Goal: Task Accomplishment & Management: Complete application form

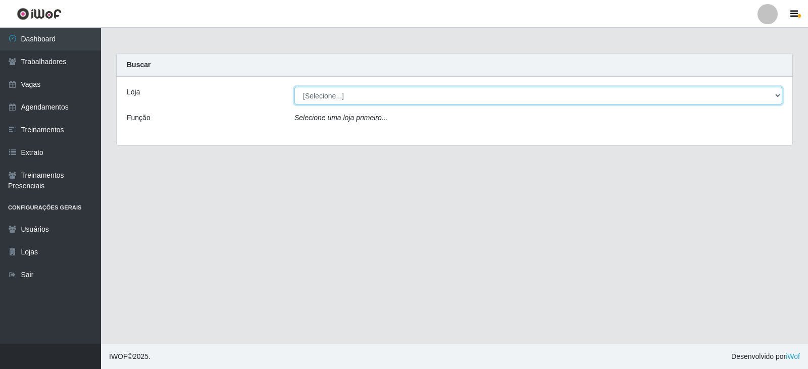
click at [777, 95] on select "[Selecione...] SuperFácil Atacado - Moema Tinoco SuperFácil Atacado - São Gonça…" at bounding box center [538, 96] width 488 height 18
select select "540"
click at [294, 87] on select "[Selecione...] SuperFácil Atacado - Moema Tinoco SuperFácil Atacado - São Gonça…" at bounding box center [538, 96] width 488 height 18
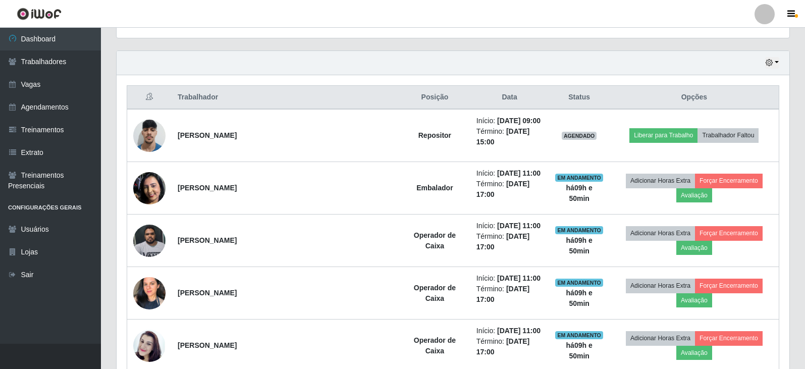
scroll to position [353, 0]
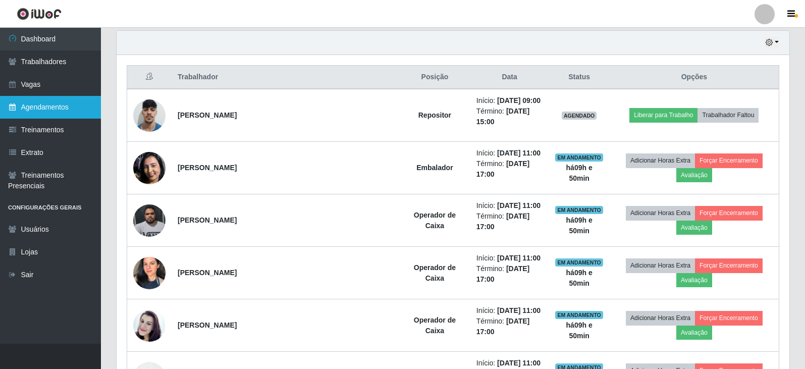
click at [36, 108] on link "Agendamentos" at bounding box center [50, 107] width 101 height 23
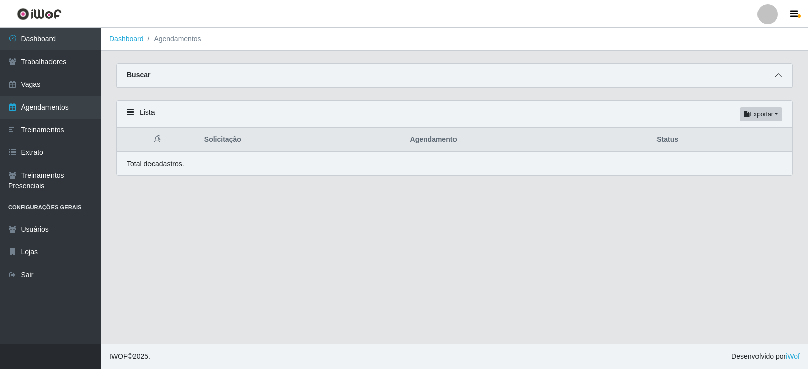
click at [776, 76] on icon at bounding box center [777, 75] width 7 height 7
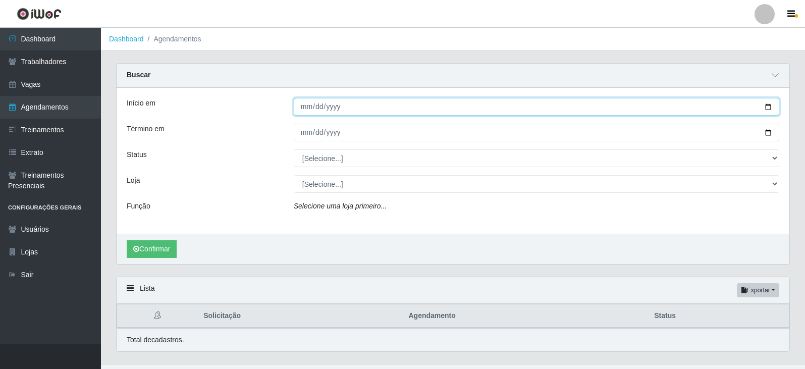
click at [768, 108] on input "Início em" at bounding box center [537, 107] width 486 height 18
type input "[DATE]"
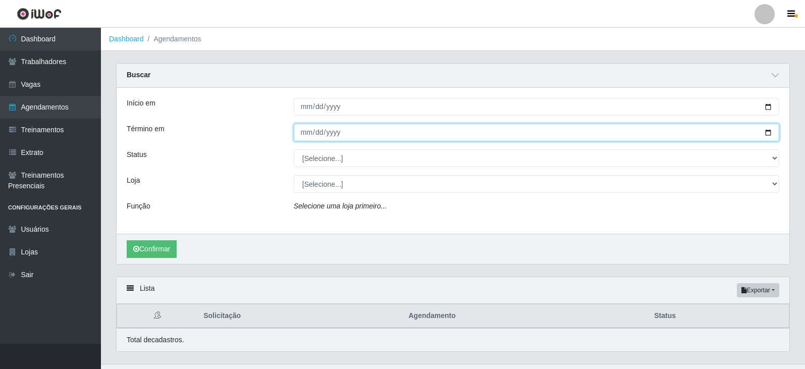
click at [769, 133] on input "Término em" at bounding box center [537, 133] width 486 height 18
type input "[DATE]"
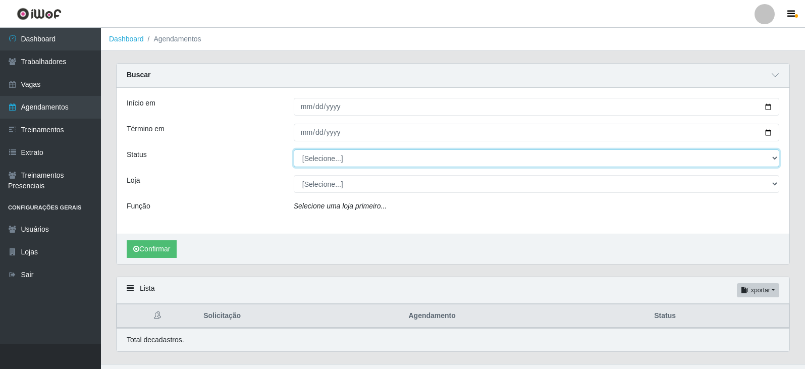
click at [772, 157] on select "[Selecione...] AGENDADO AGUARDANDO LIBERAR EM ANDAMENTO EM REVISÃO FINALIZADO C…" at bounding box center [537, 158] width 486 height 18
select select "AGENDADO"
click at [294, 150] on select "[Selecione...] AGENDADO AGUARDANDO LIBERAR EM ANDAMENTO EM REVISÃO FINALIZADO C…" at bounding box center [537, 158] width 486 height 18
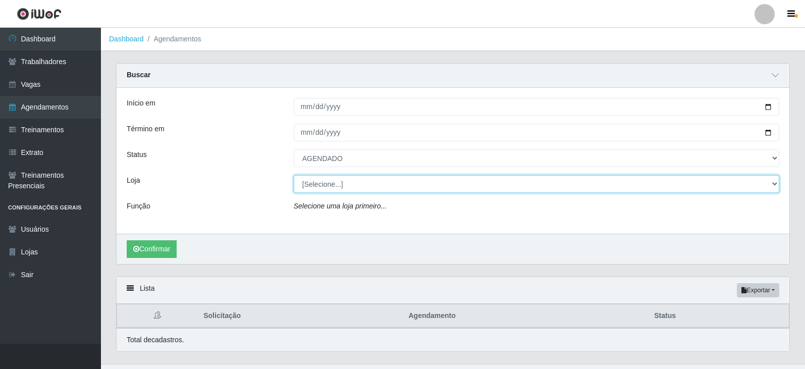
click at [774, 183] on select "[Selecione...] SuperFácil Atacado - Moema Tinoco SuperFácil Atacado - São Gonça…" at bounding box center [537, 184] width 486 height 18
select select "540"
click at [294, 176] on select "[Selecione...] SuperFácil Atacado - Moema Tinoco SuperFácil Atacado - São Gonça…" at bounding box center [537, 184] width 486 height 18
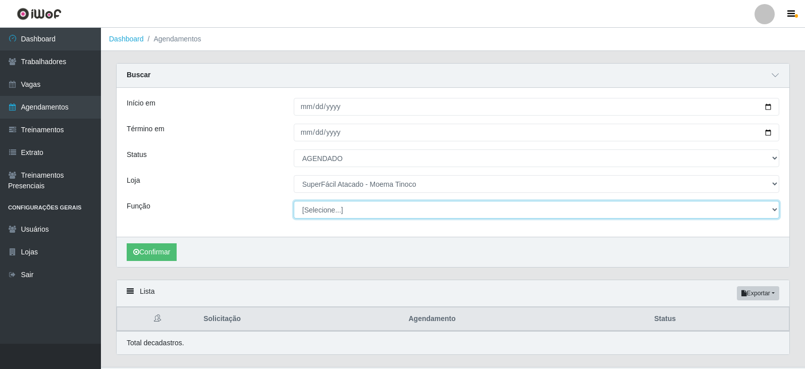
click at [774, 208] on select "[Selecione...] Embalador Embalador + Embalador ++ Operador de Caixa Operador de…" at bounding box center [537, 210] width 486 height 18
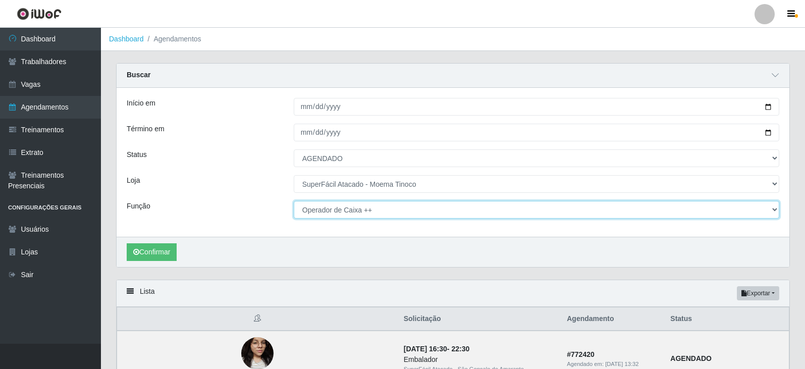
click at [294, 201] on select "[Selecione...] Embalador Embalador + Embalador ++ Operador de Caixa Operador de…" at bounding box center [537, 210] width 486 height 18
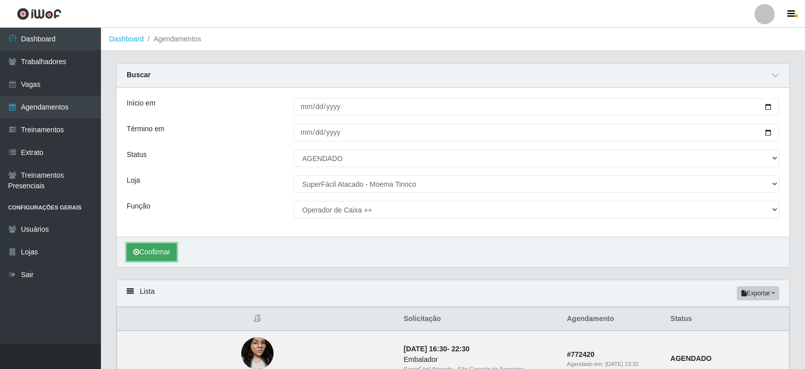
click at [162, 250] on button "Confirmar" at bounding box center [152, 252] width 50 height 18
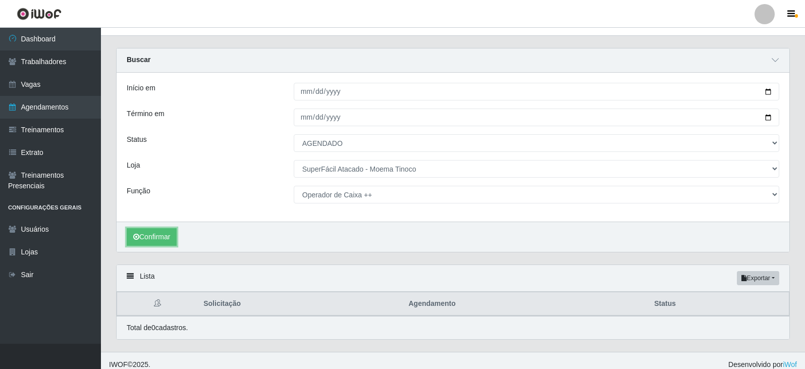
scroll to position [24, 0]
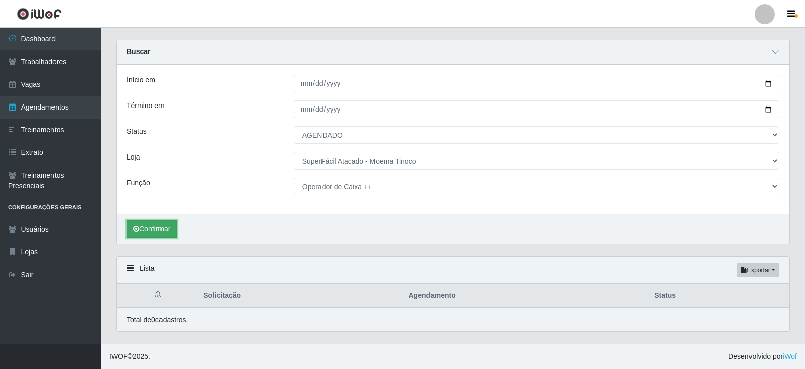
click at [149, 230] on button "Confirmar" at bounding box center [152, 229] width 50 height 18
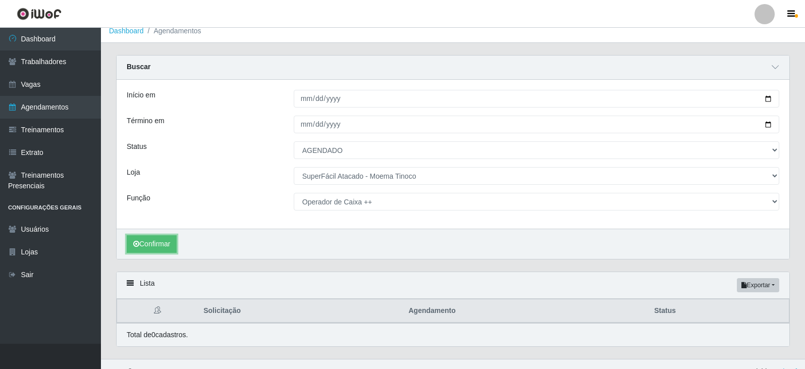
scroll to position [0, 0]
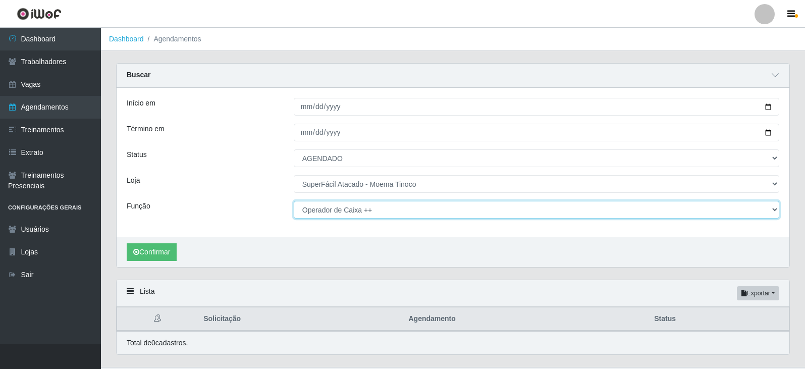
click at [773, 210] on select "[Selecione...] Embalador Embalador + Embalador ++ Operador de Caixa Operador de…" at bounding box center [537, 210] width 486 height 18
select select "72"
click at [294, 201] on select "[Selecione...] Embalador Embalador + Embalador ++ Operador de Caixa Operador de…" at bounding box center [537, 210] width 486 height 18
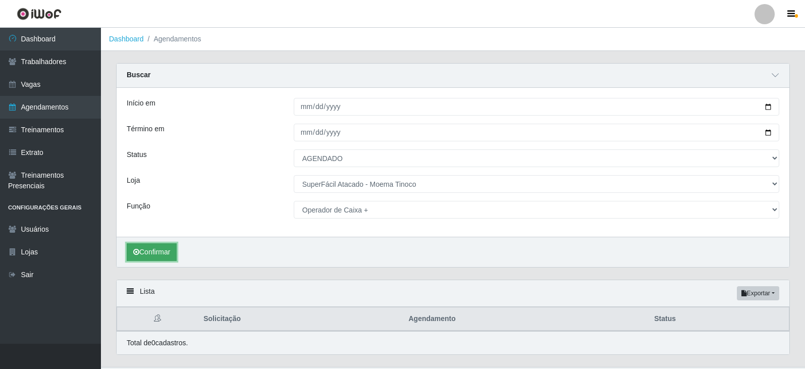
click at [153, 253] on button "Confirmar" at bounding box center [152, 252] width 50 height 18
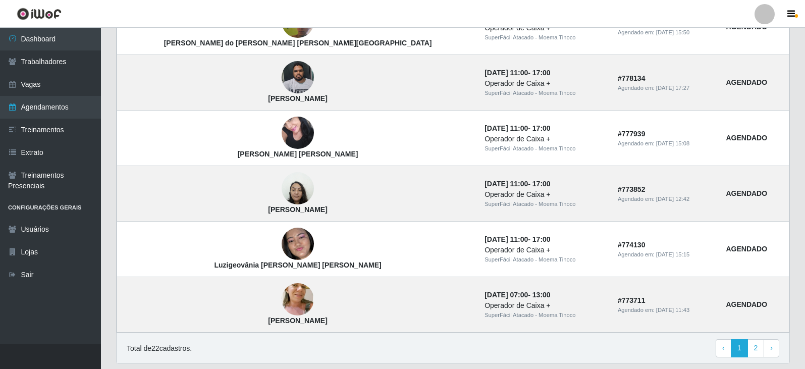
scroll to position [864, 0]
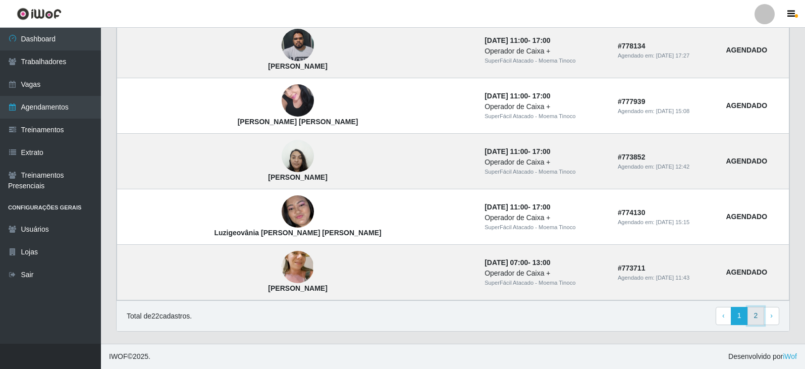
click at [756, 317] on link "2" at bounding box center [755, 316] width 17 height 18
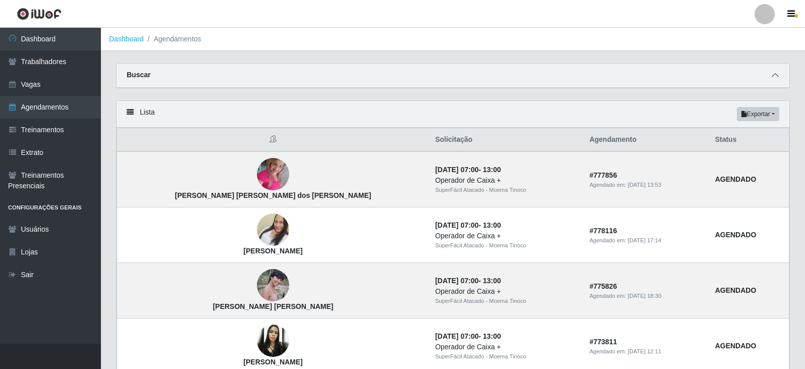
click at [775, 74] on icon at bounding box center [775, 75] width 7 height 7
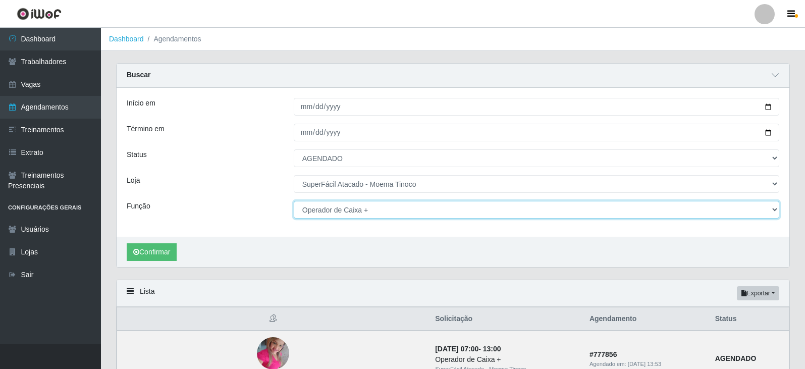
click at [776, 207] on select "[Selecione...] Embalador Embalador + Embalador ++ Operador de Caixa Operador de…" at bounding box center [537, 210] width 486 height 18
select select "70"
click at [294, 201] on select "[Selecione...] Embalador Embalador + Embalador ++ Operador de Caixa Operador de…" at bounding box center [537, 210] width 486 height 18
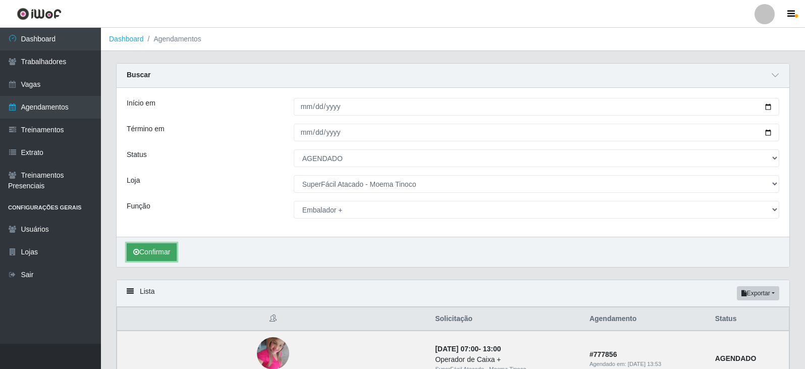
click at [151, 251] on button "Confirmar" at bounding box center [152, 252] width 50 height 18
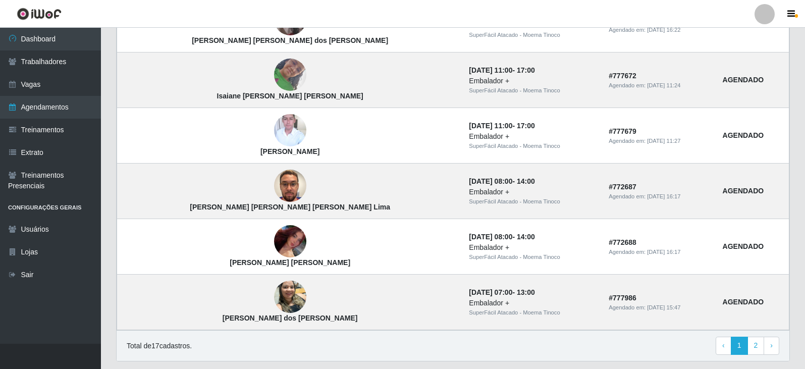
scroll to position [858, 0]
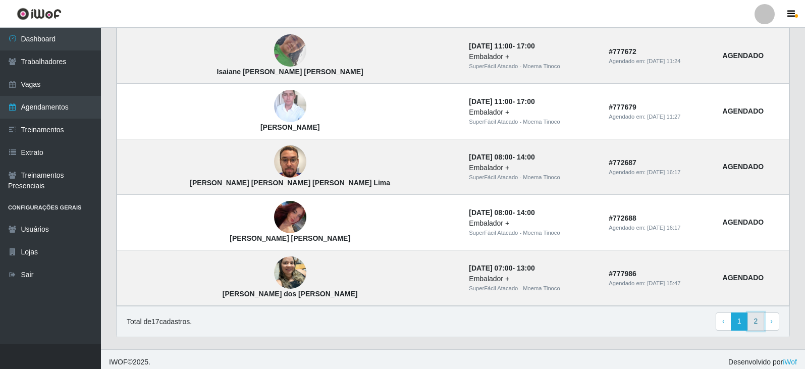
click at [758, 322] on link "2" at bounding box center [755, 321] width 17 height 18
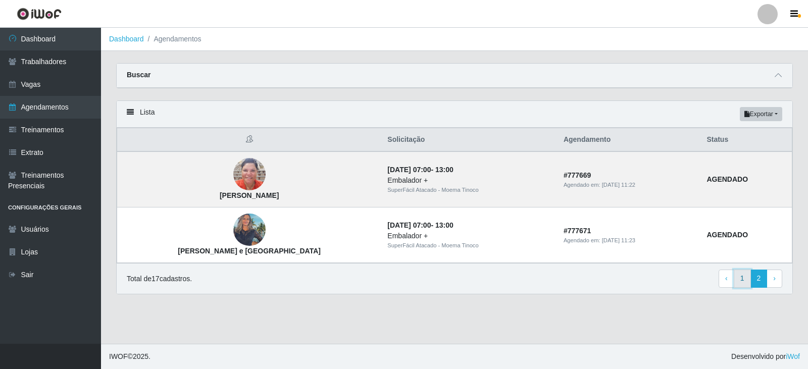
click at [742, 279] on link "1" at bounding box center [741, 279] width 17 height 18
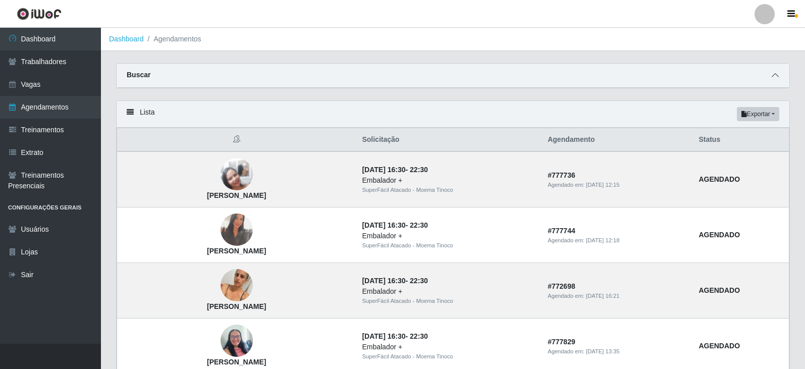
click at [776, 76] on icon at bounding box center [775, 75] width 7 height 7
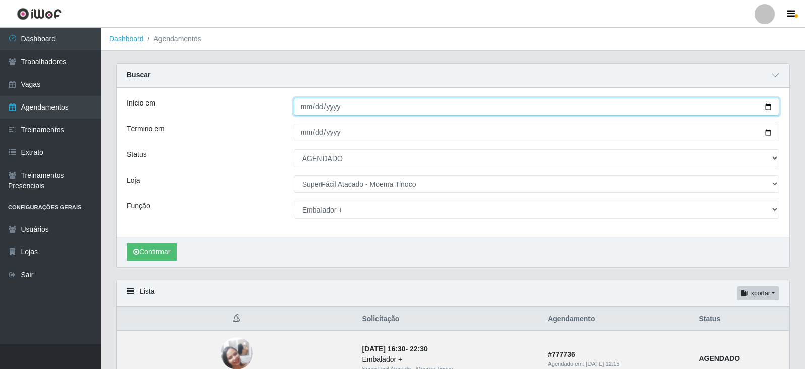
click at [767, 106] on input "[DATE]" at bounding box center [537, 107] width 486 height 18
type input "[DATE]"
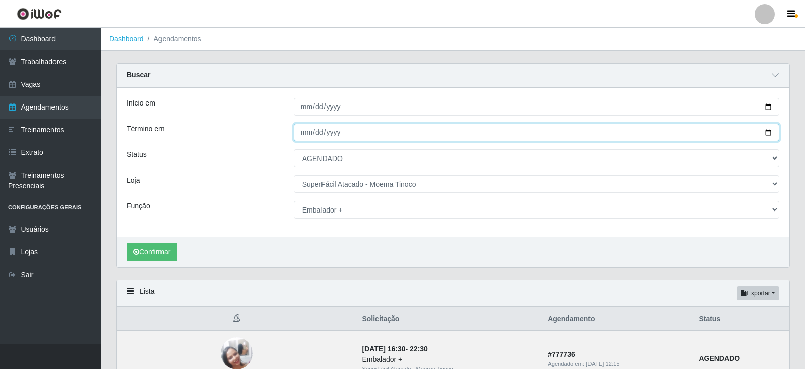
click at [768, 133] on input "[DATE]" at bounding box center [537, 133] width 486 height 18
type input "[DATE]"
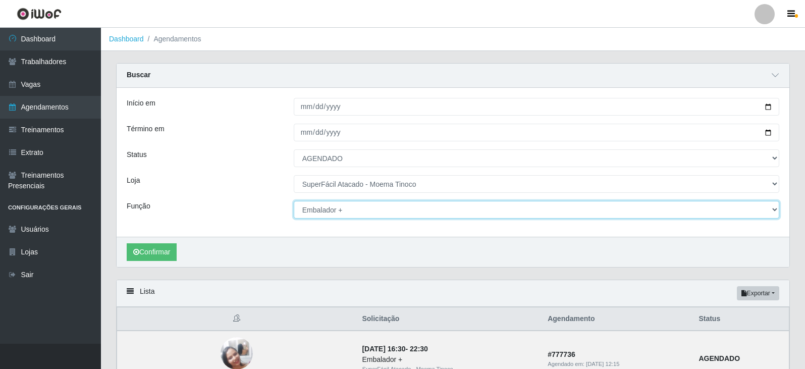
click at [775, 208] on select "[Selecione...] Embalador Embalador + Embalador ++ Operador de Caixa Operador de…" at bounding box center [537, 210] width 486 height 18
select select "73"
click at [294, 201] on select "[Selecione...] Embalador Embalador + Embalador ++ Operador de Caixa Operador de…" at bounding box center [537, 210] width 486 height 18
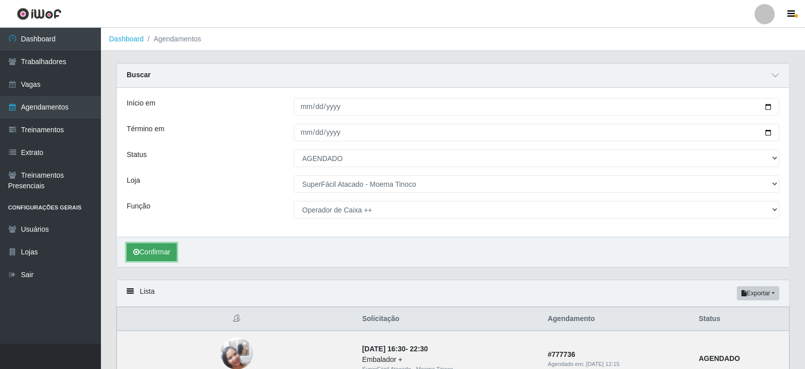
click at [164, 256] on button "Confirmar" at bounding box center [152, 252] width 50 height 18
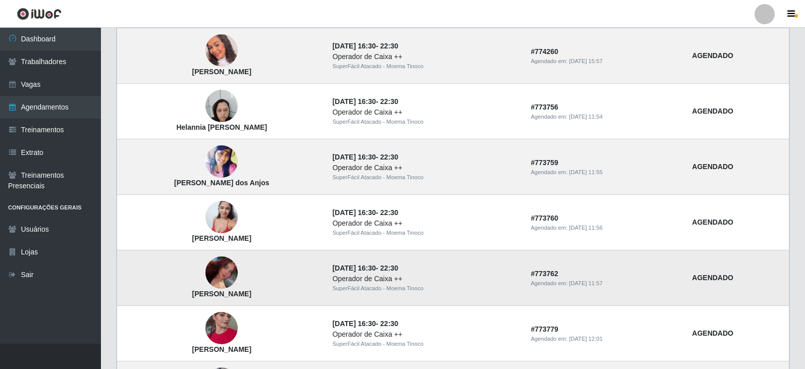
scroll to position [252, 0]
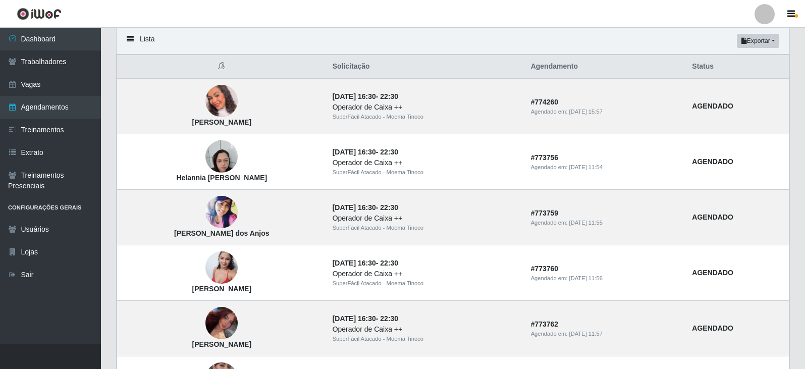
click at [415, 41] on div "Lista Exportar PDF Excel" at bounding box center [453, 41] width 673 height 27
click at [392, 32] on div "Lista Exportar PDF Excel" at bounding box center [453, 41] width 673 height 27
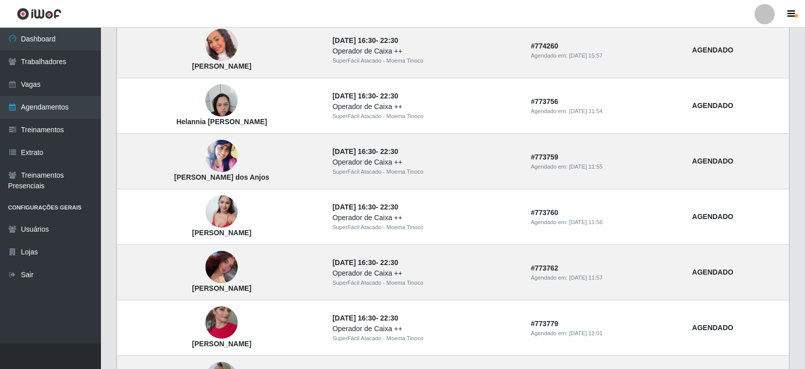
scroll to position [304, 0]
